Goal: Book appointment/travel/reservation

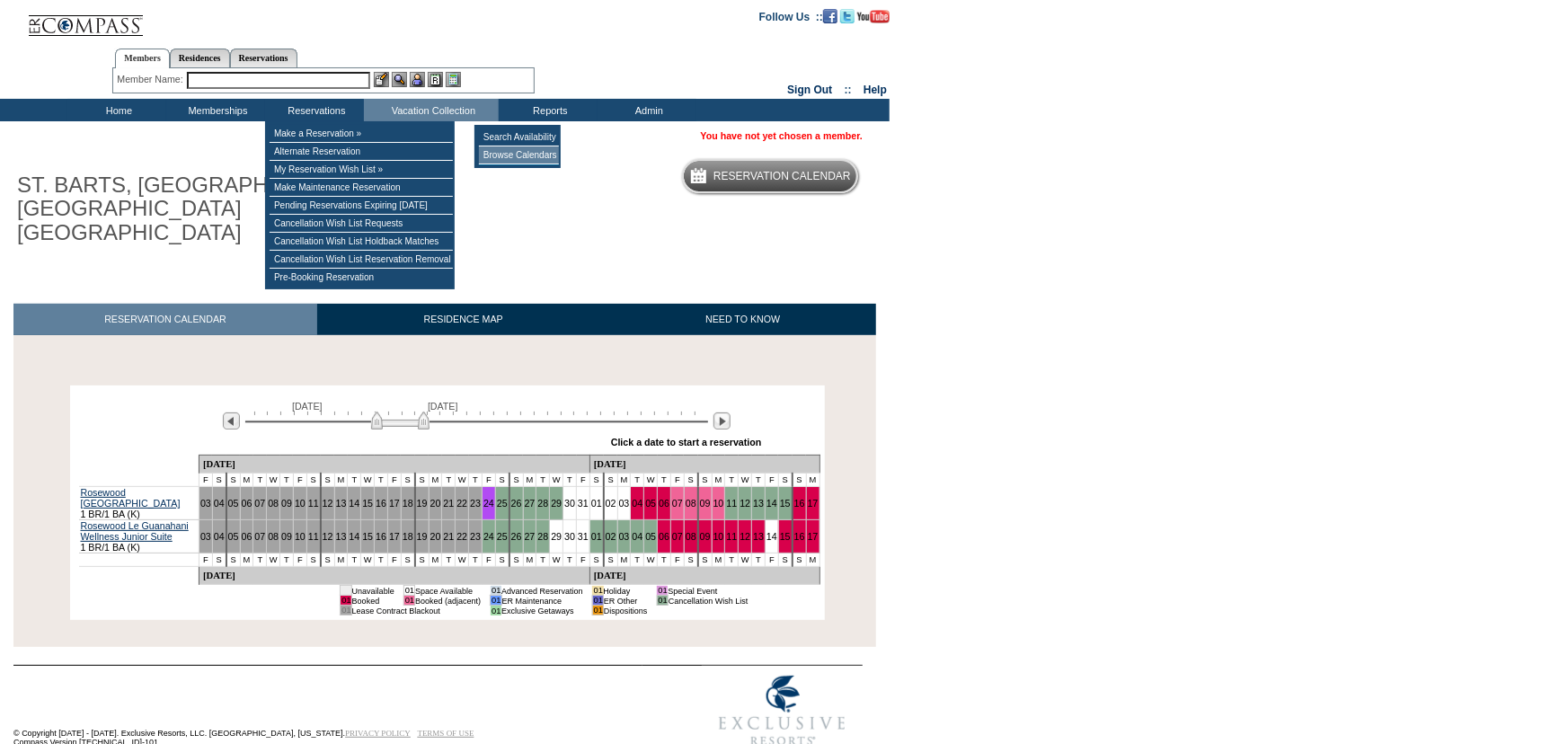
click at [547, 162] on td "Browse Calendars" at bounding box center [519, 155] width 80 height 18
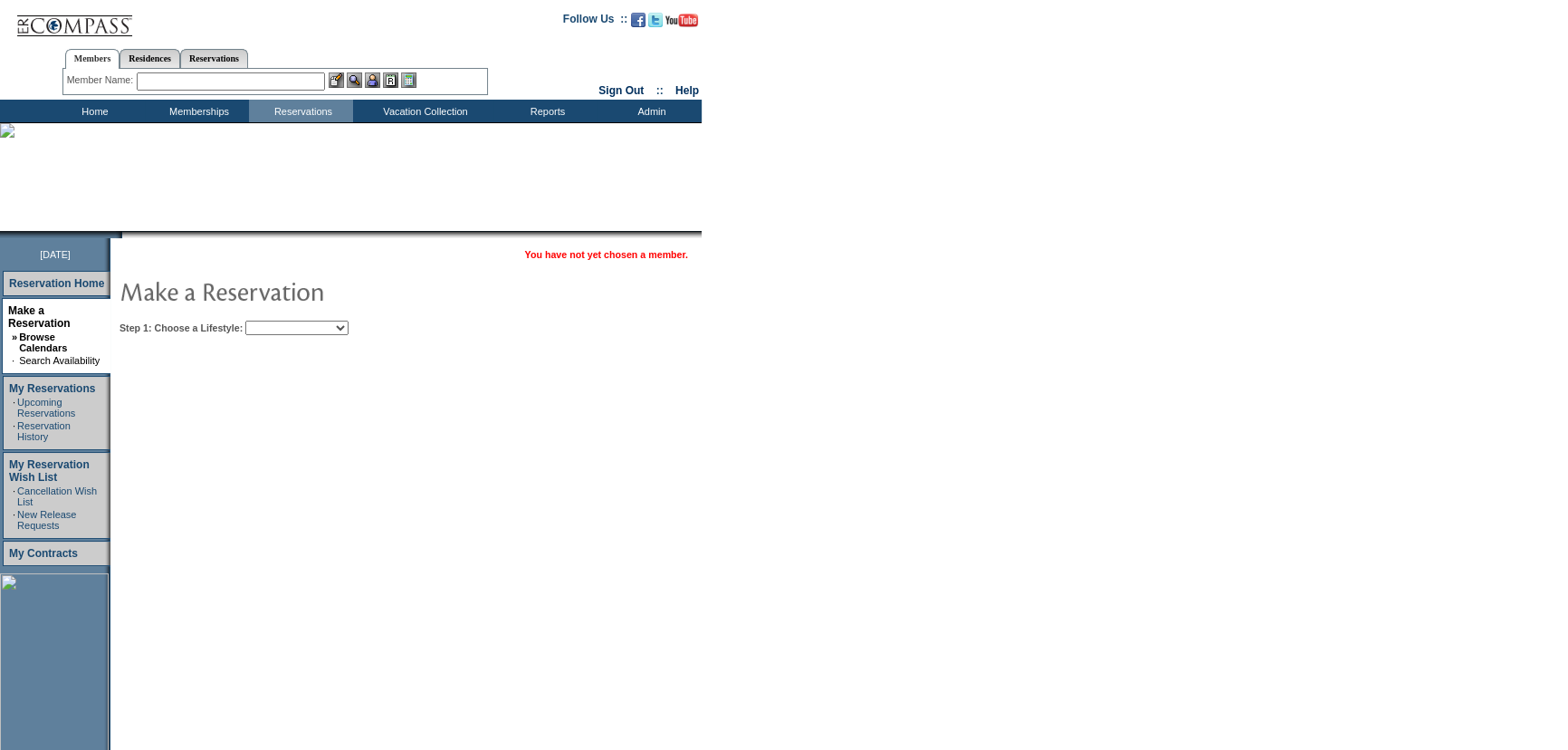
click at [320, 325] on select "Beach Leisure Metropolitan Mountain OIAL for Adventure OIAL for Couples OIAL fo…" at bounding box center [296, 327] width 103 height 14
select select "Leisure"
click at [276, 321] on select "Beach Leisure Metropolitan Mountain OIAL for Adventure OIAL for Couples OIAL fo…" at bounding box center [296, 327] width 103 height 14
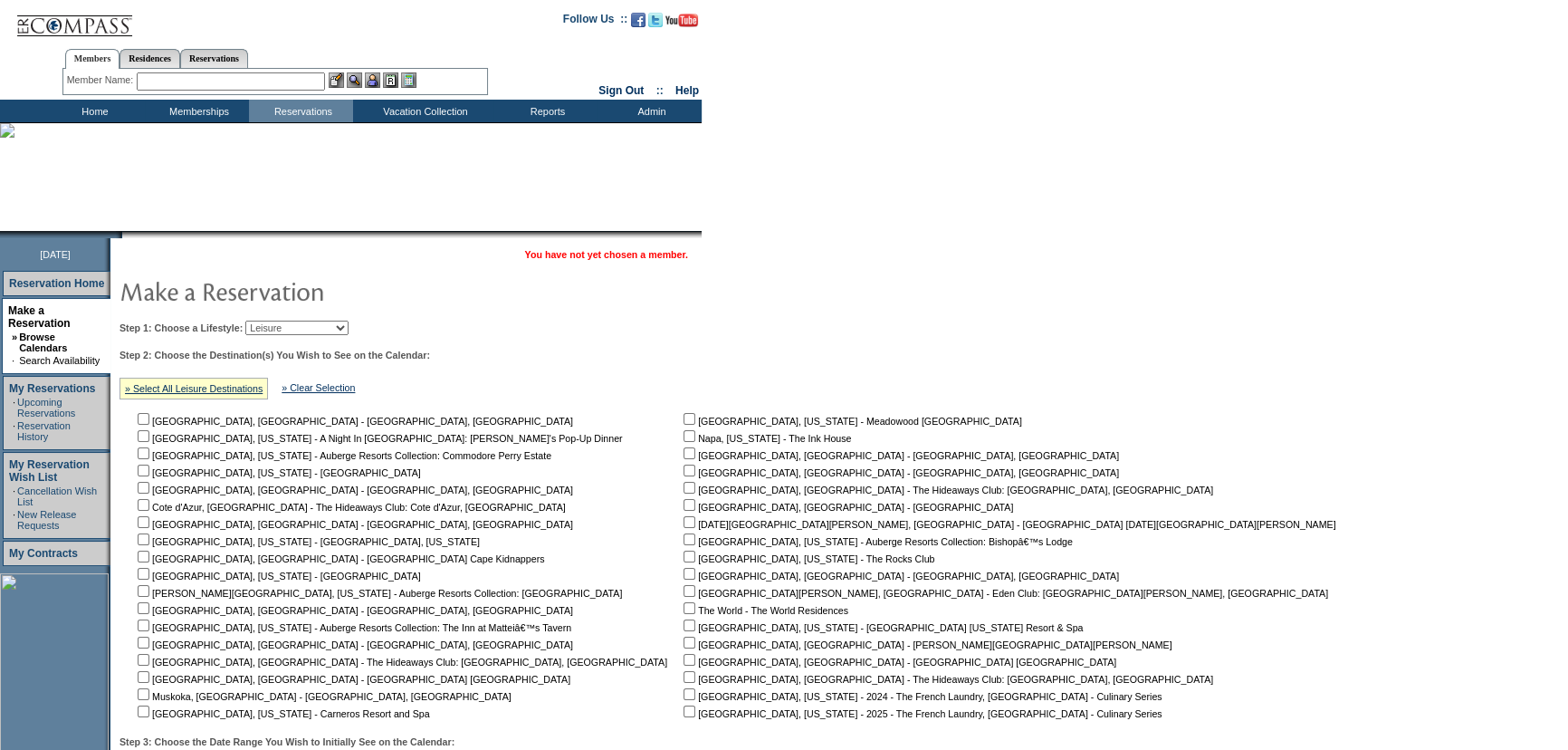
click at [150, 642] on input "checkbox" at bounding box center [143, 642] width 12 height 12
checkbox input "true"
click at [150, 488] on input "checkbox" at bounding box center [143, 487] width 12 height 12
checkbox input "true"
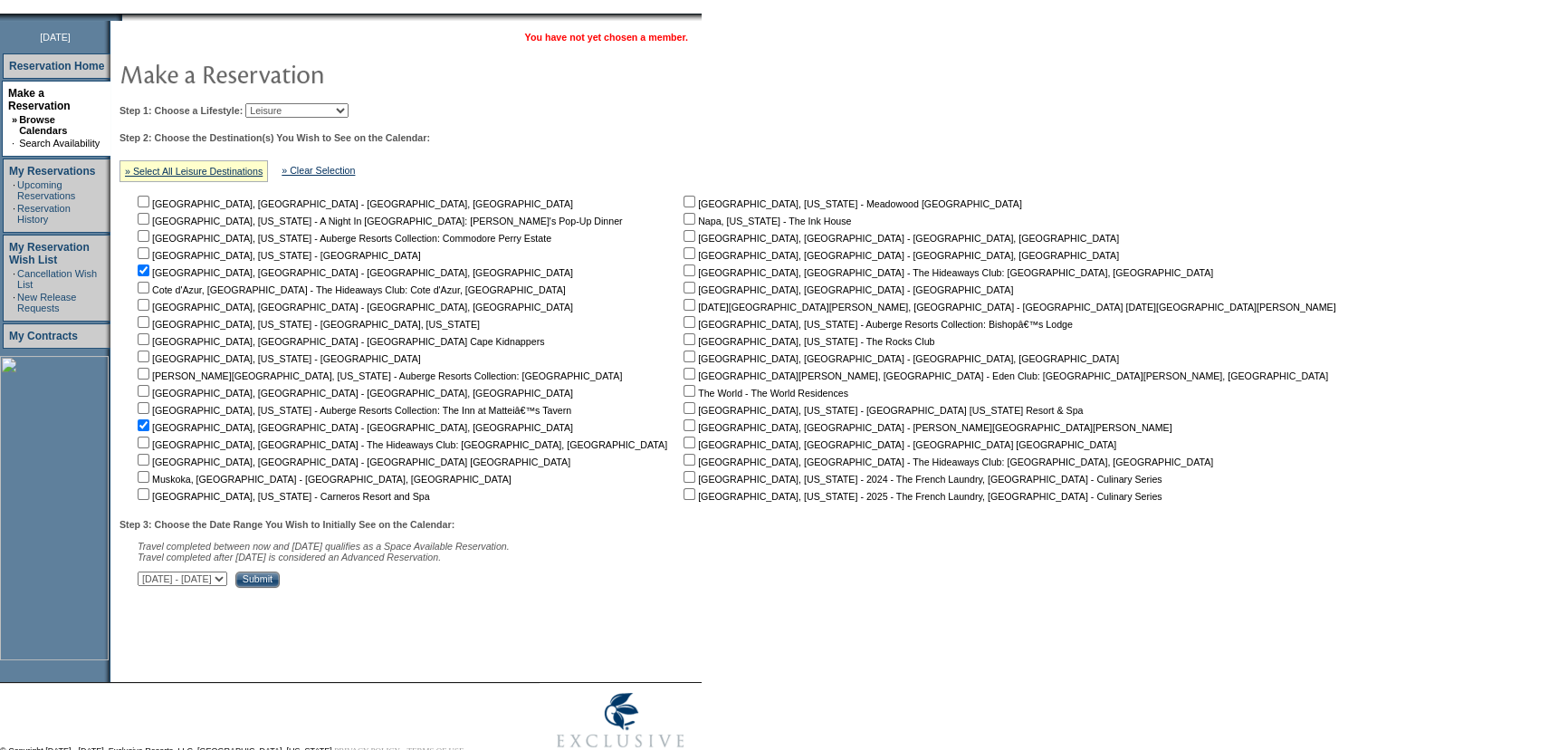
scroll to position [237, 0]
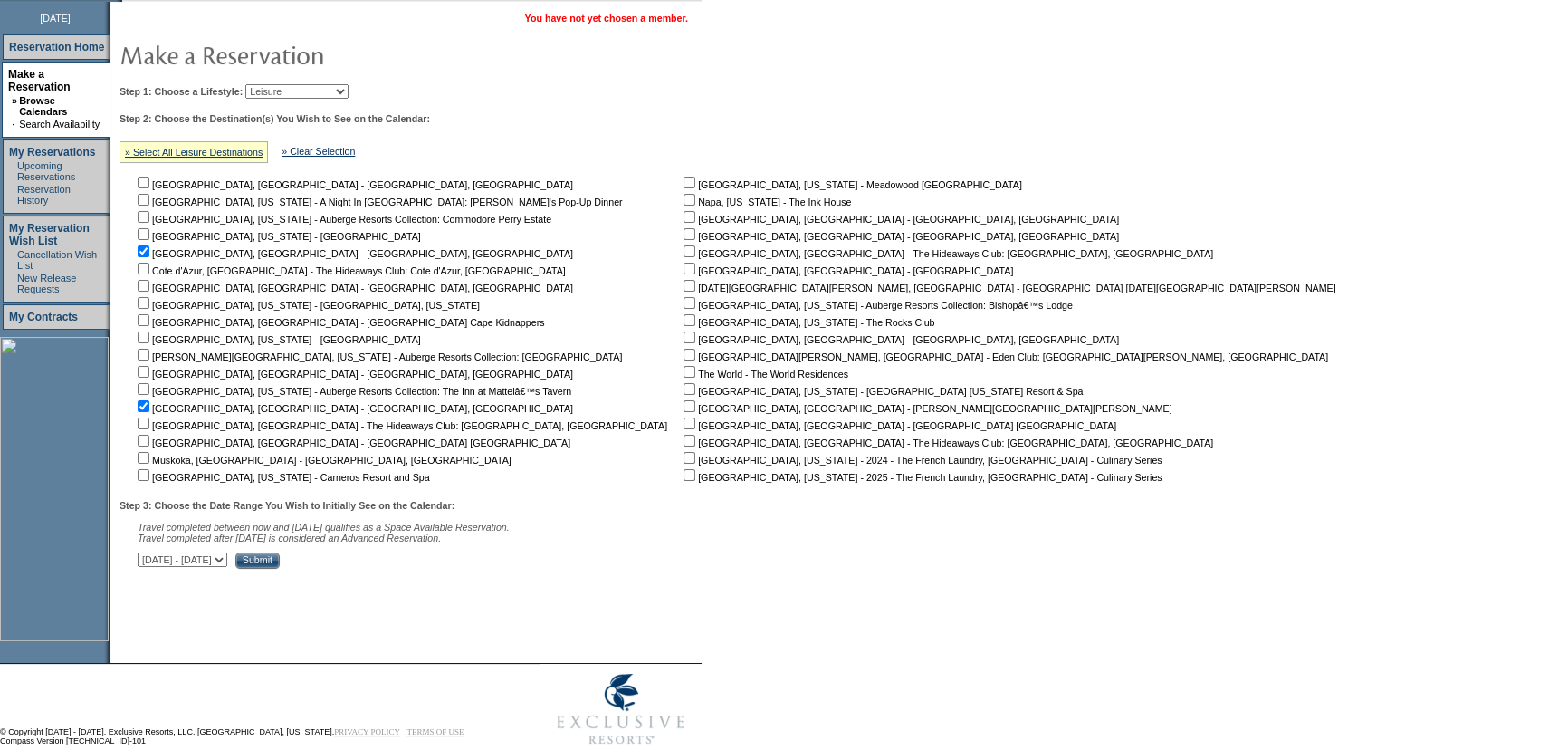
click at [227, 557] on select "[DATE] - [DATE] [DATE] - [DATE] [DATE] - [DATE] [DATE] - [DATE] [DATE] - [DATE]…" at bounding box center [182, 559] width 90 height 14
select select "[DATE]|[DATE]"
click at [147, 555] on select "[DATE] - [DATE] [DATE] - [DATE] [DATE] - [DATE] [DATE] - [DATE] [DATE] - [DATE]…" at bounding box center [182, 559] width 90 height 14
click at [280, 561] on input "Submit" at bounding box center [257, 560] width 44 height 16
